Goal: Task Accomplishment & Management: Manage account settings

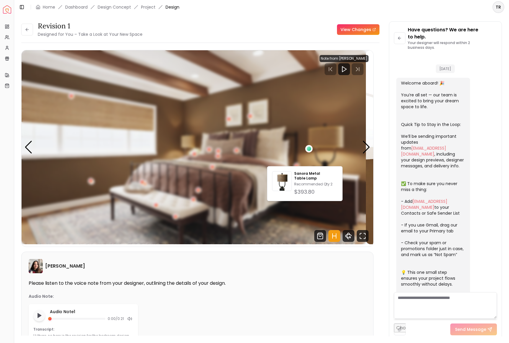
scroll to position [1207, 0]
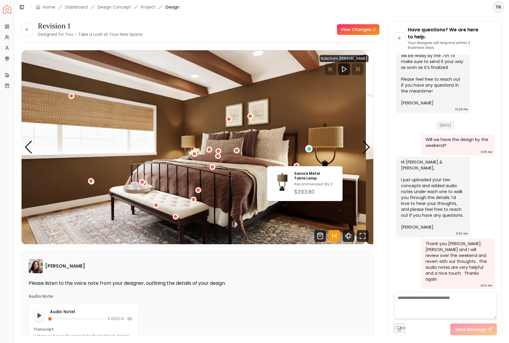
click at [268, 38] on div "Revision 1 Designed for You – Take a Look at Your New Space View Changes" at bounding box center [200, 29] width 359 height 17
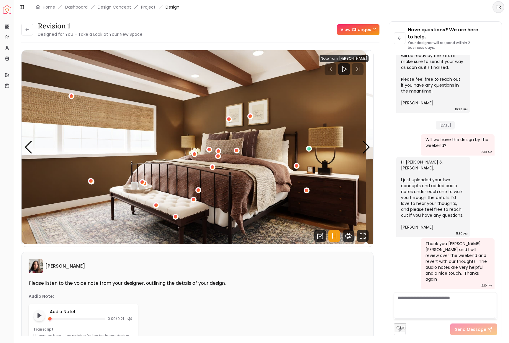
click at [350, 35] on link "View Changes" at bounding box center [358, 29] width 43 height 11
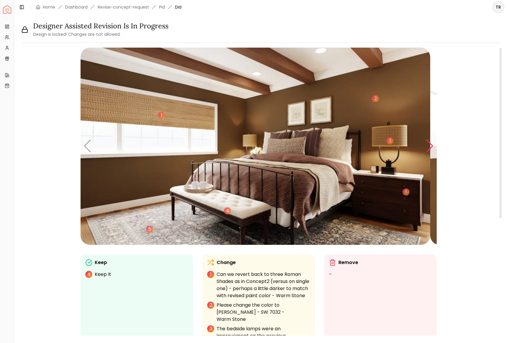
click at [429, 152] on div "Next slide" at bounding box center [430, 145] width 8 height 13
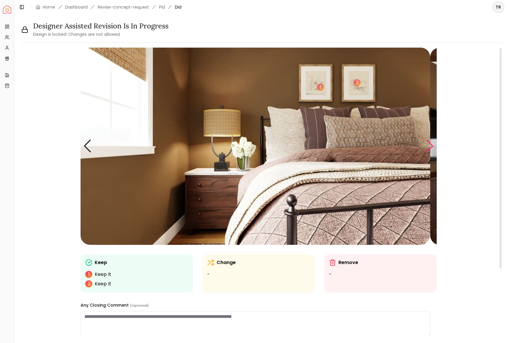
click at [429, 152] on div "Next slide" at bounding box center [430, 145] width 8 height 13
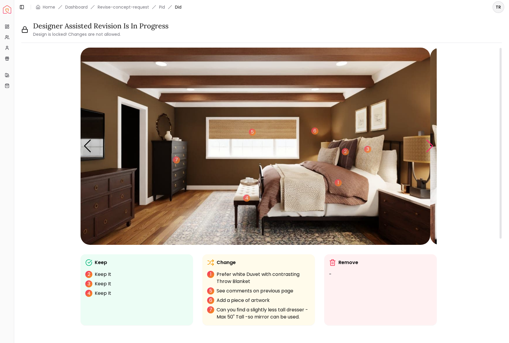
click at [429, 152] on div "Next slide" at bounding box center [430, 145] width 8 height 13
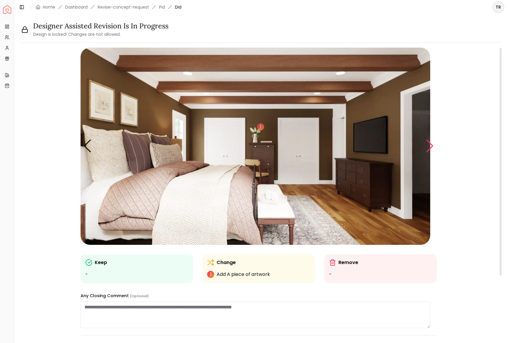
click at [429, 152] on div "Next slide" at bounding box center [430, 145] width 8 height 13
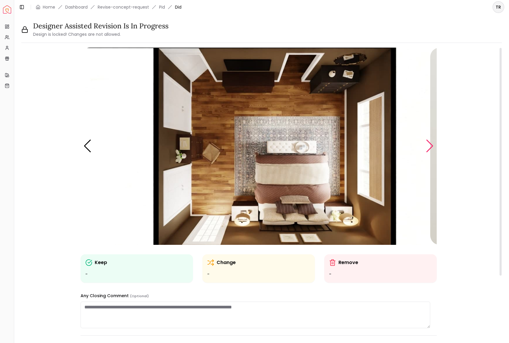
click at [429, 152] on div "Next slide" at bounding box center [430, 145] width 8 height 13
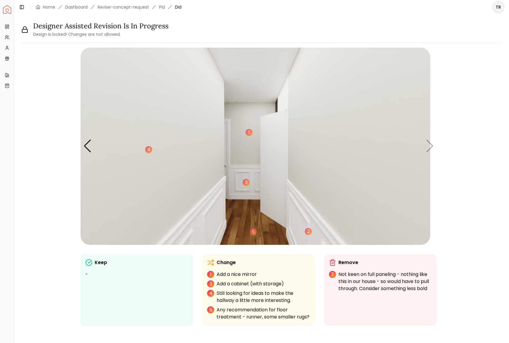
click at [9, 14] on img "Spacejoy" at bounding box center [7, 9] width 8 height 8
